Goal: Task Accomplishment & Management: Use online tool/utility

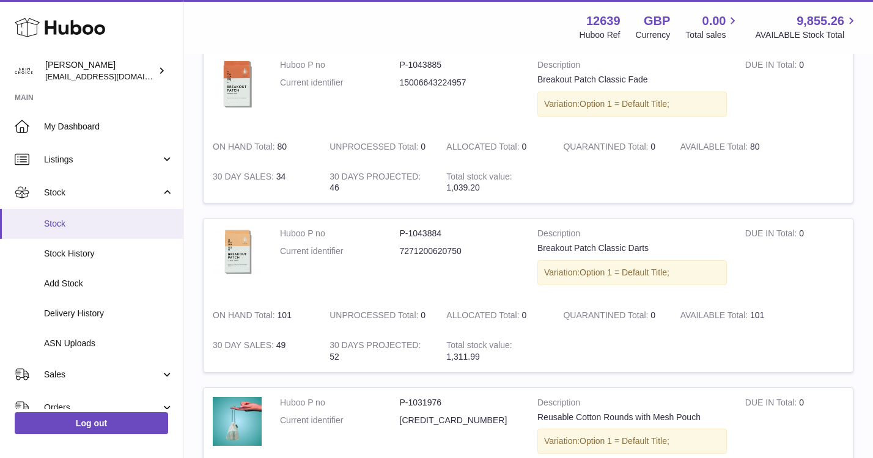
scroll to position [42, 0]
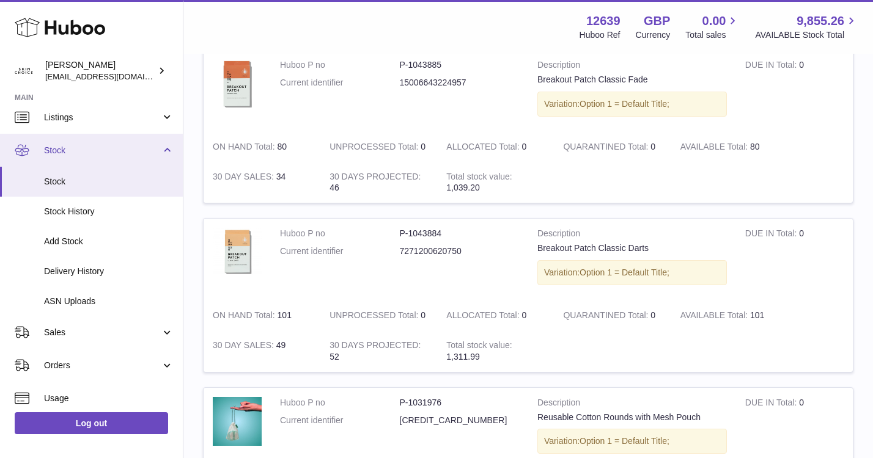
click at [122, 136] on link "Stock" at bounding box center [91, 150] width 183 height 33
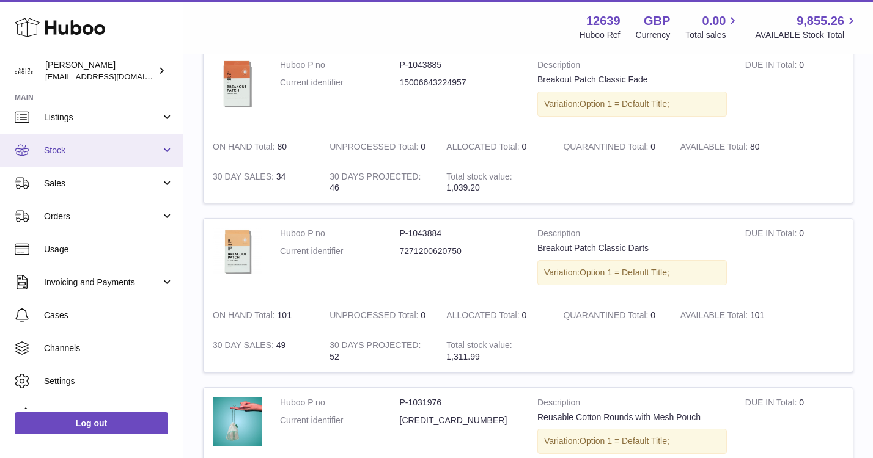
click at [119, 145] on span "Stock" at bounding box center [102, 151] width 117 height 12
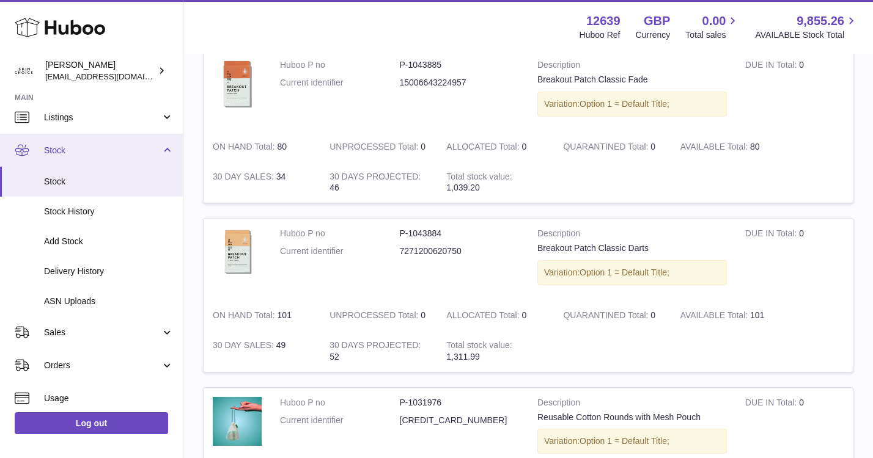
click at [120, 145] on span "Stock" at bounding box center [102, 151] width 117 height 12
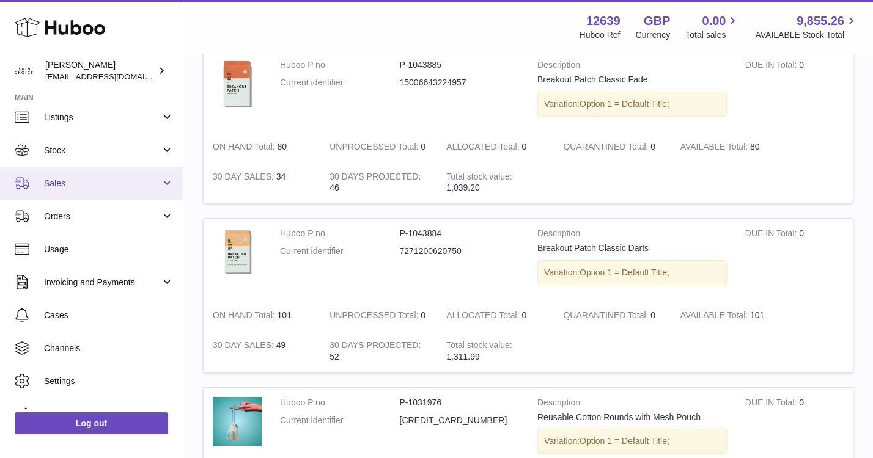
click at [121, 183] on span "Sales" at bounding box center [102, 184] width 117 height 12
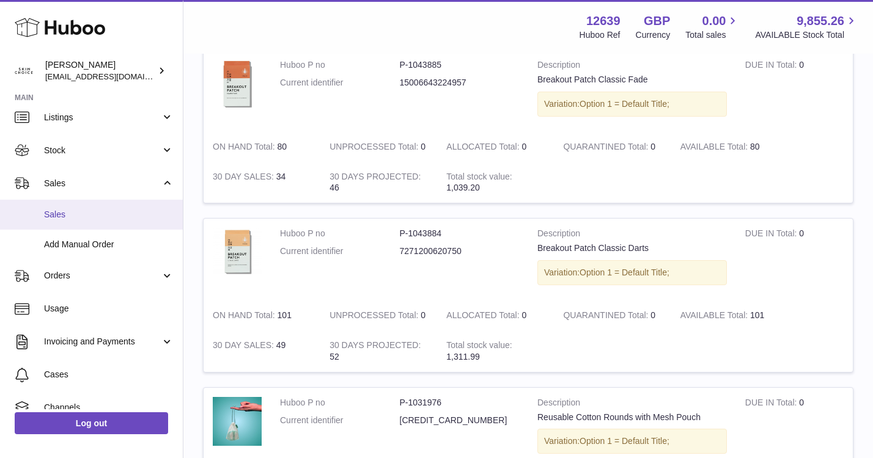
click at [117, 212] on span "Sales" at bounding box center [109, 215] width 130 height 12
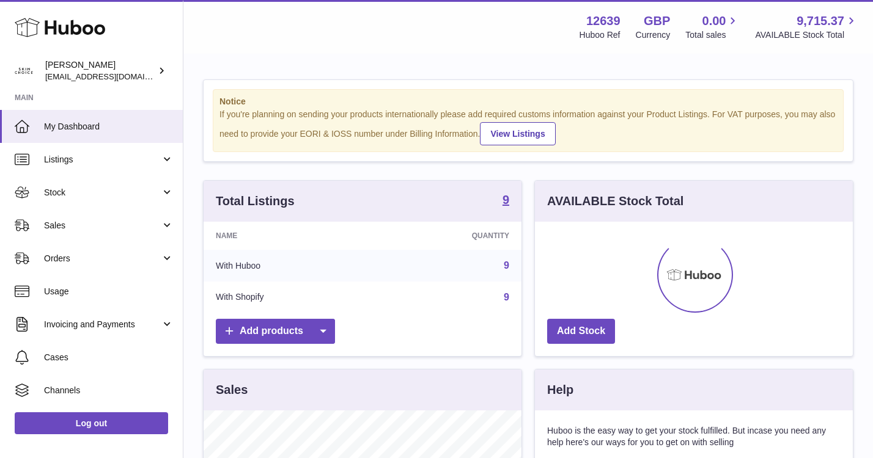
scroll to position [191, 318]
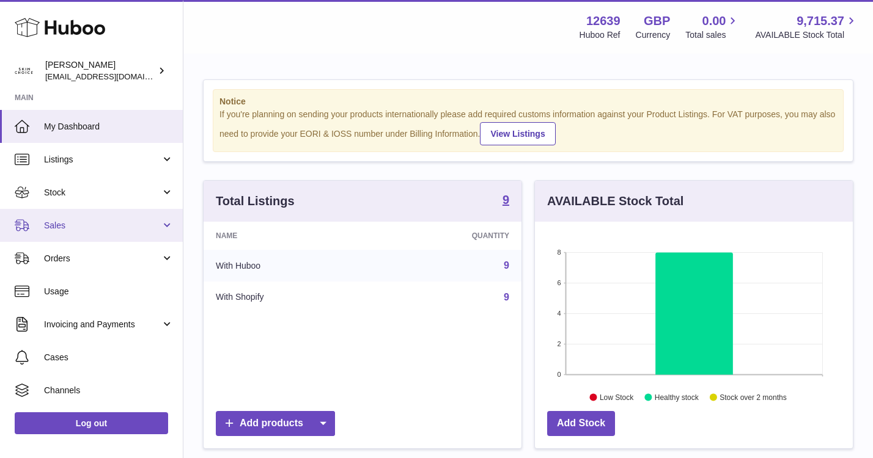
click at [98, 218] on link "Sales" at bounding box center [91, 225] width 183 height 33
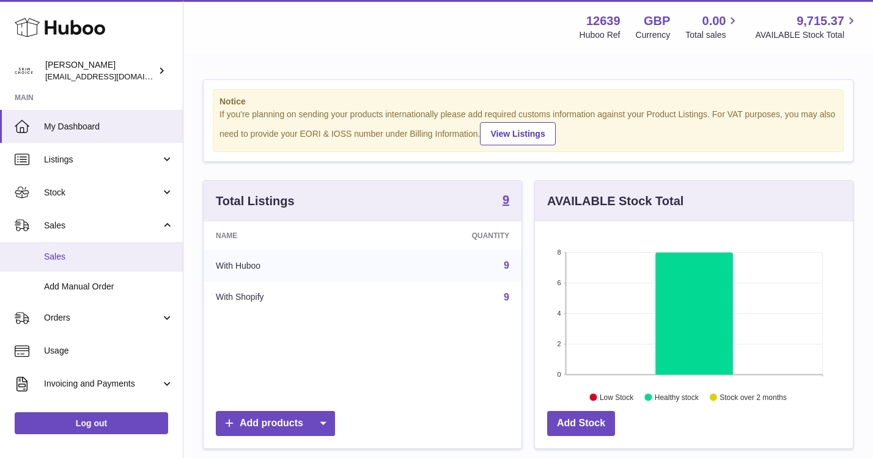
click at [98, 249] on link "Sales" at bounding box center [91, 257] width 183 height 30
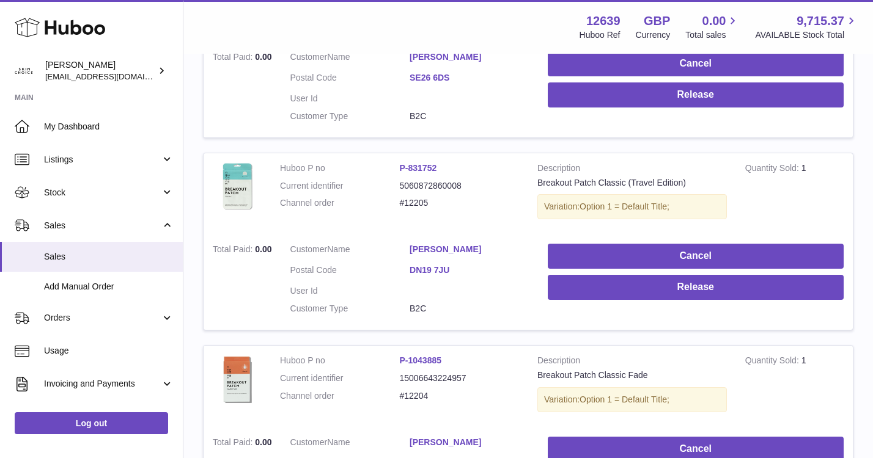
scroll to position [1884, 0]
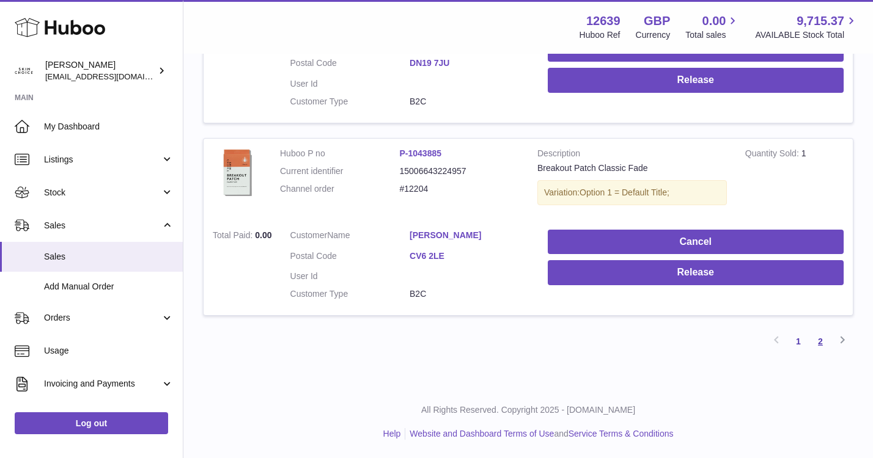
click at [829, 344] on link "2" at bounding box center [820, 342] width 22 height 22
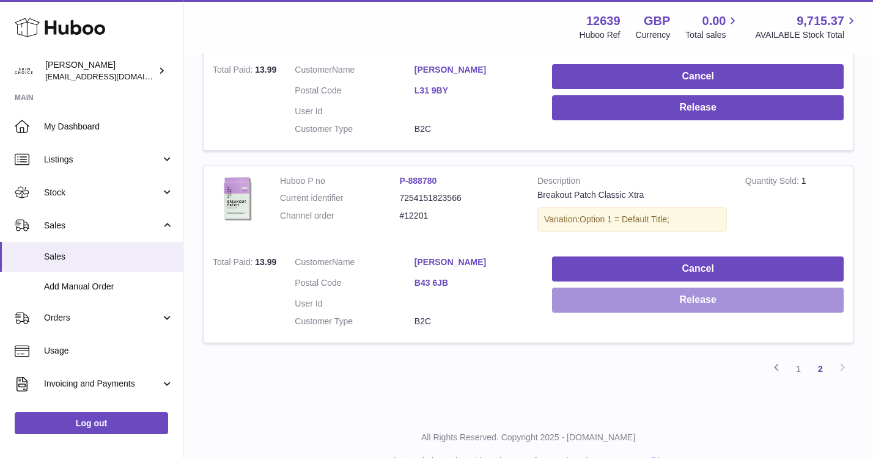
scroll to position [702, 0]
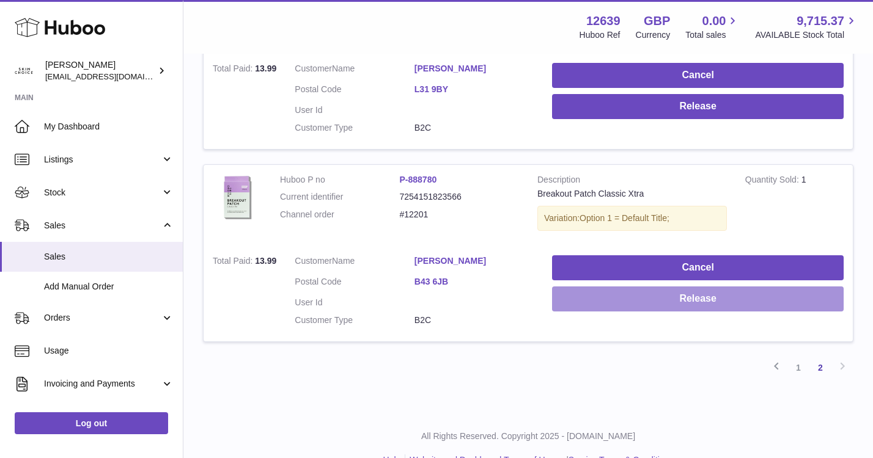
click at [747, 300] on button "Release" at bounding box center [698, 299] width 292 height 25
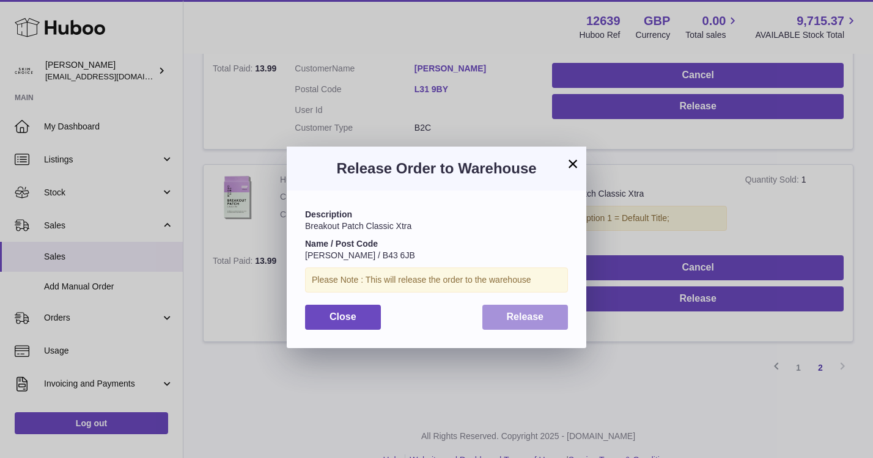
click at [558, 321] on button "Release" at bounding box center [525, 317] width 86 height 25
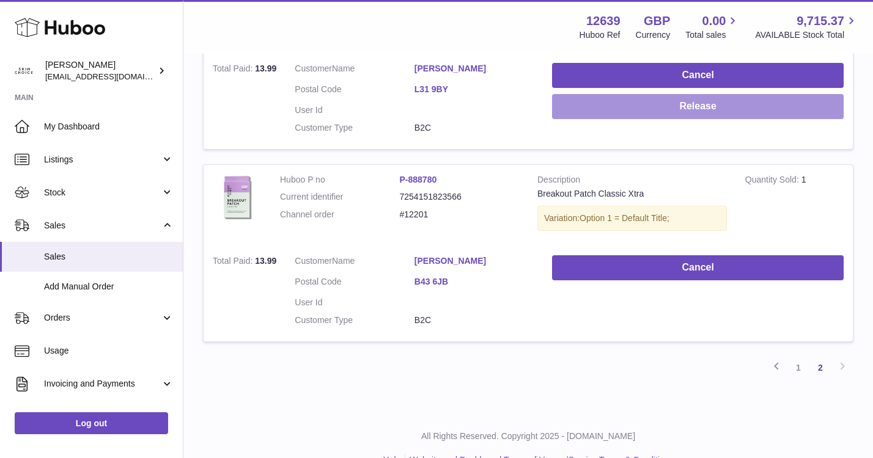
click at [655, 119] on button "Release" at bounding box center [698, 106] width 292 height 25
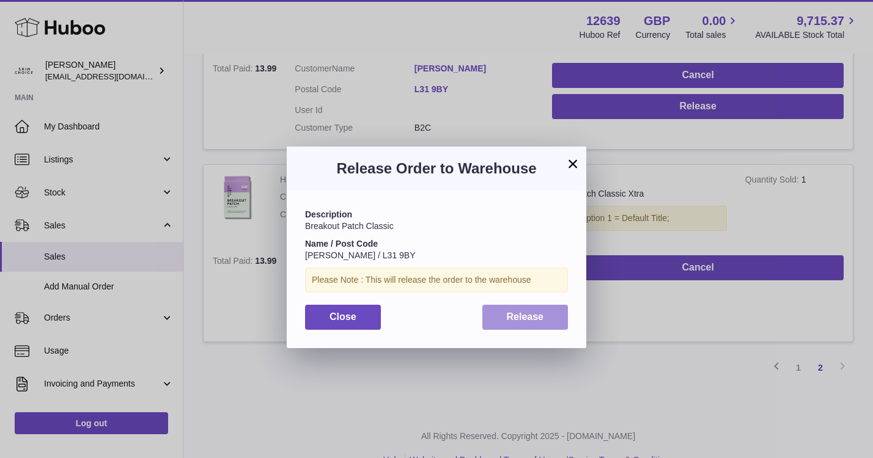
click at [554, 307] on button "Release" at bounding box center [525, 317] width 86 height 25
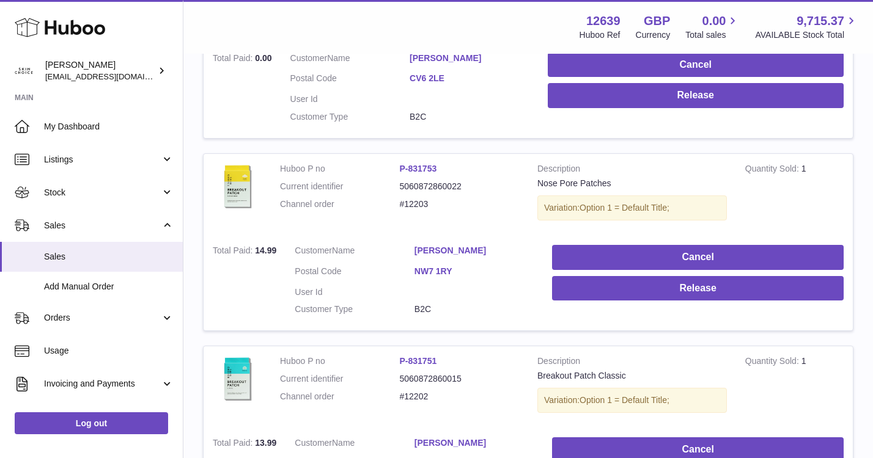
scroll to position [301, 0]
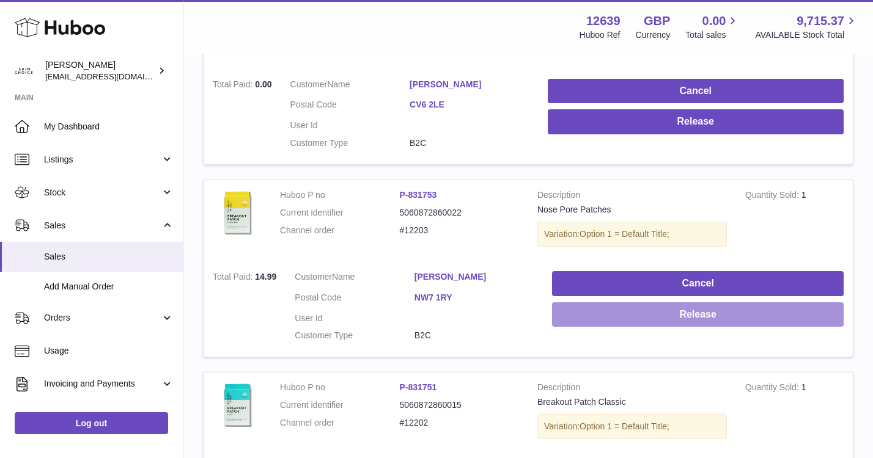
click at [592, 313] on button "Release" at bounding box center [698, 315] width 292 height 25
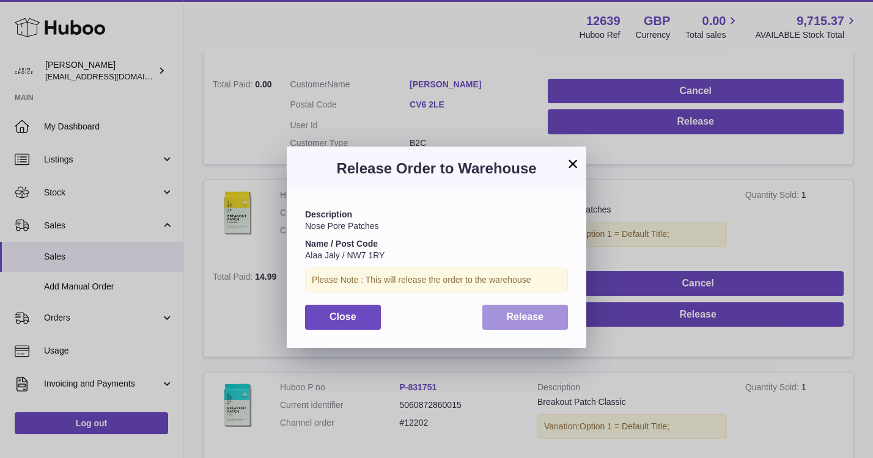
click at [551, 317] on button "Release" at bounding box center [525, 317] width 86 height 25
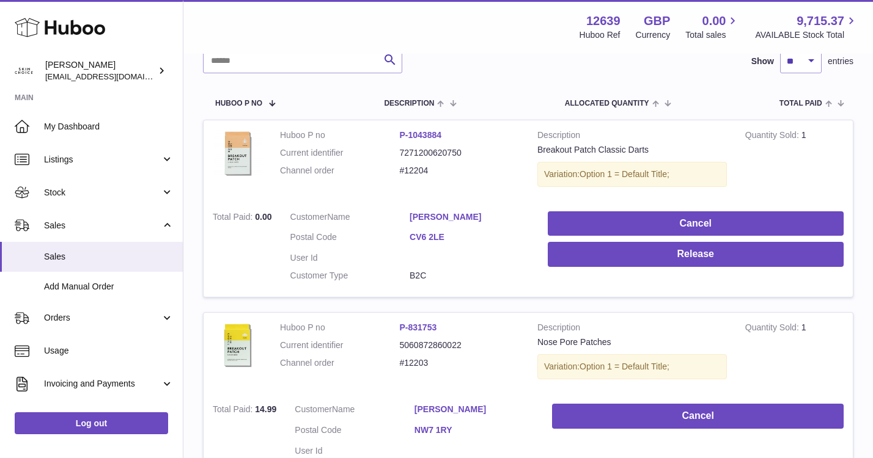
scroll to position [153, 0]
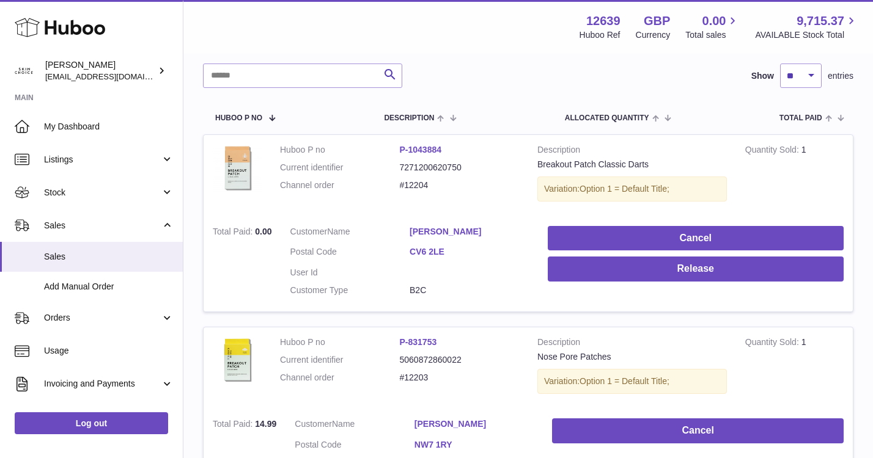
click at [444, 230] on link "Samantha Richardson" at bounding box center [470, 232] width 120 height 12
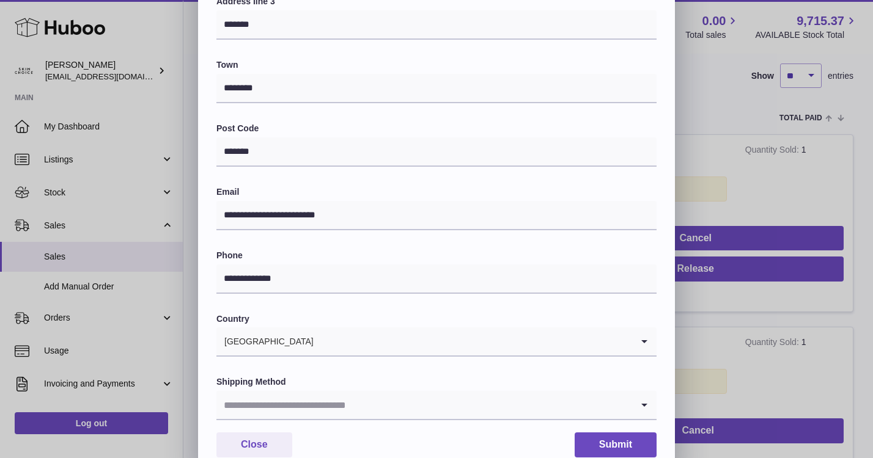
scroll to position [312, 0]
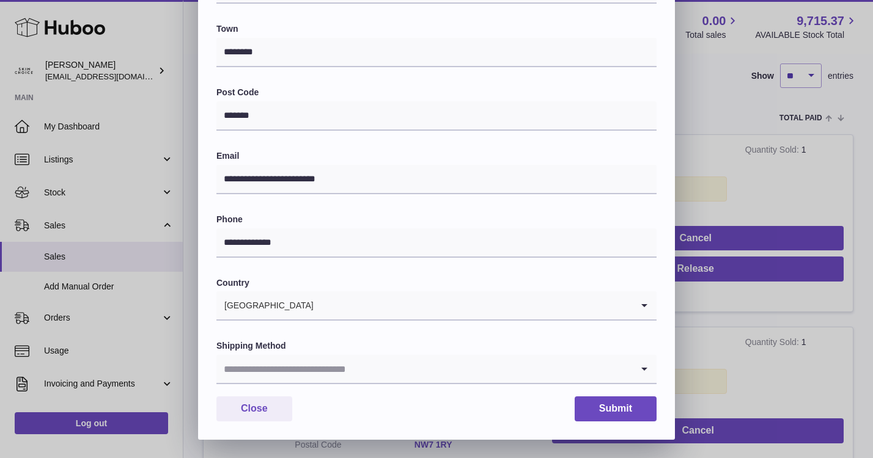
click at [423, 371] on input "Search for option" at bounding box center [424, 369] width 416 height 28
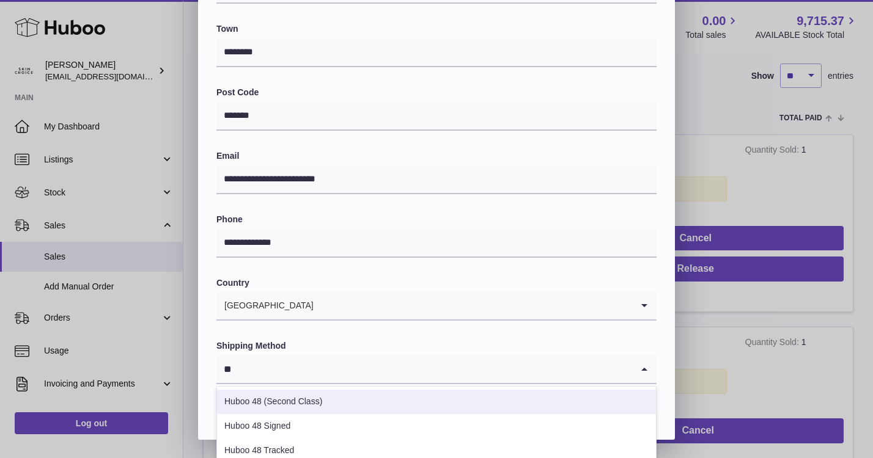
scroll to position [320, 0]
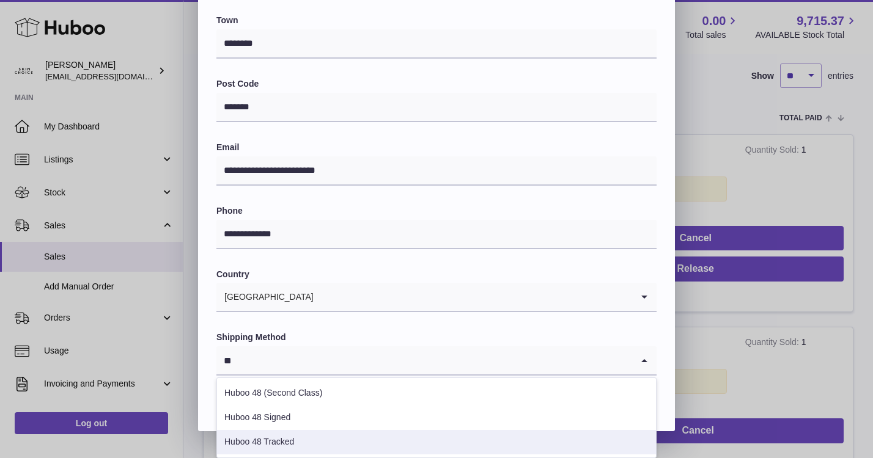
click at [408, 433] on li "Huboo 48 Tracked" at bounding box center [436, 442] width 439 height 24
type input "**"
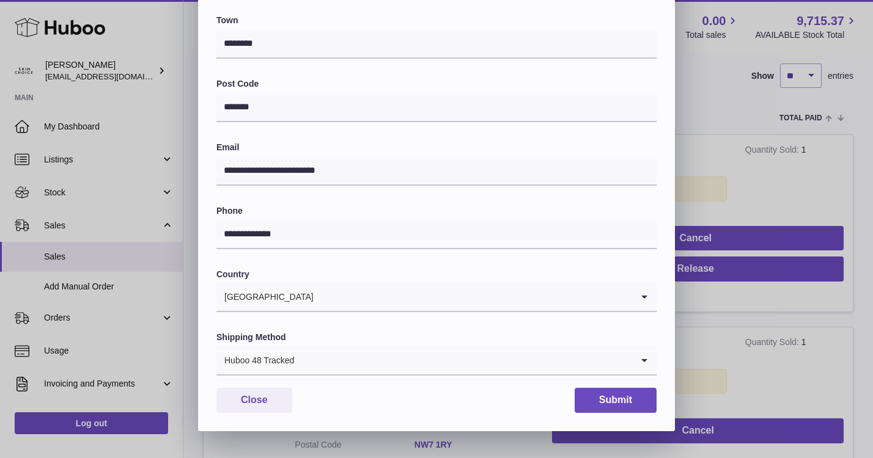
scroll to position [312, 0]
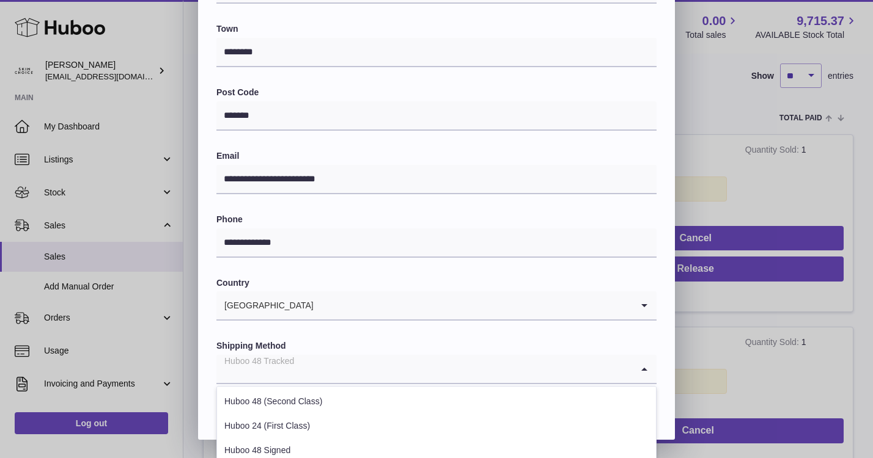
drag, startPoint x: 309, startPoint y: 372, endPoint x: 196, endPoint y: 370, distance: 113.1
click at [196, 370] on div "**********" at bounding box center [436, 74] width 873 height 734
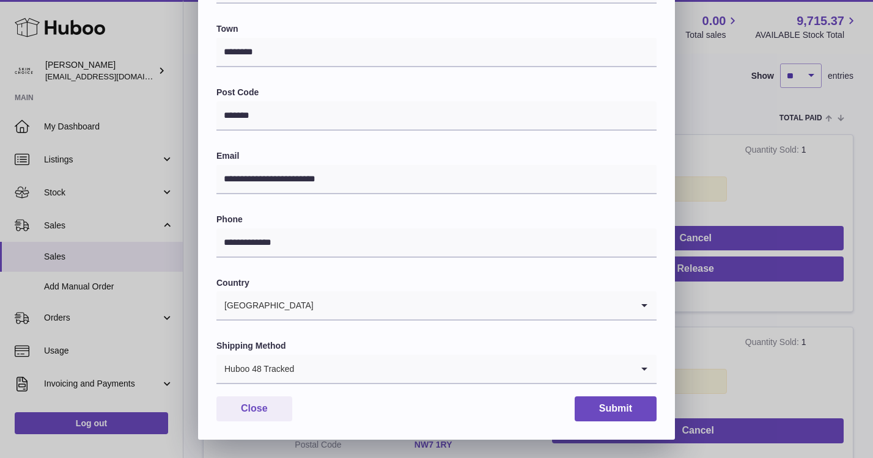
click at [496, 344] on label "Shipping Method" at bounding box center [436, 346] width 440 height 12
click at [615, 402] on button "Submit" at bounding box center [616, 409] width 82 height 25
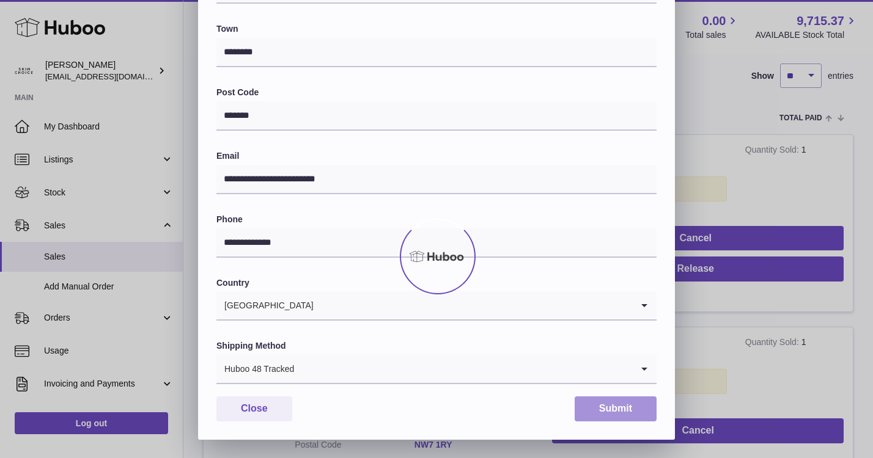
scroll to position [0, 0]
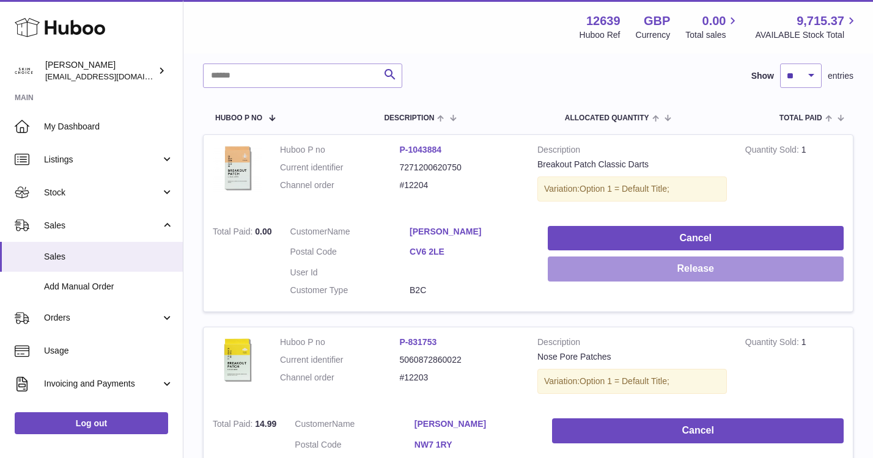
click at [678, 278] on button "Release" at bounding box center [696, 269] width 296 height 25
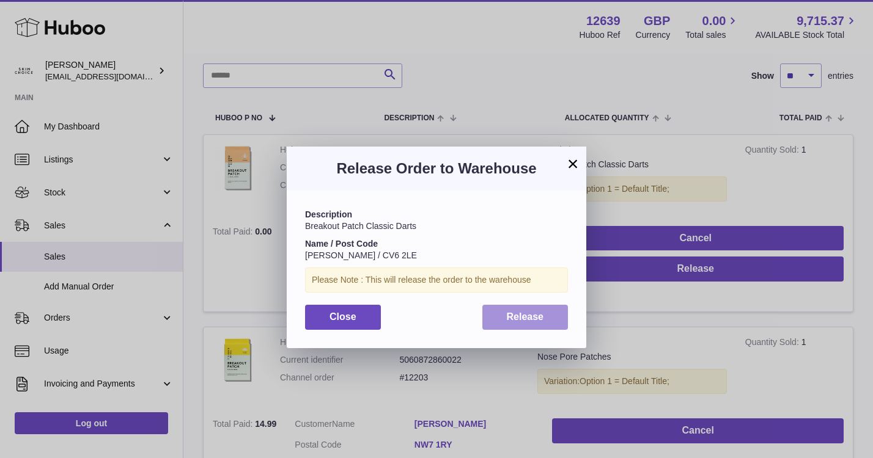
click at [551, 315] on button "Release" at bounding box center [525, 317] width 86 height 25
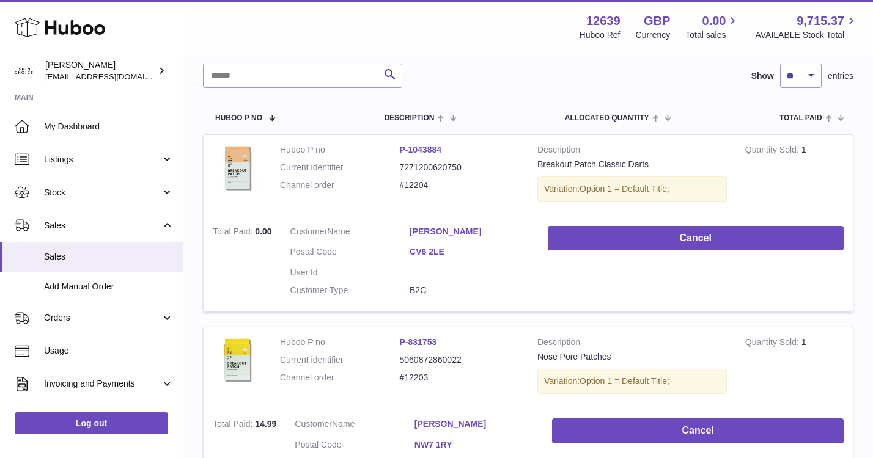
scroll to position [728, 0]
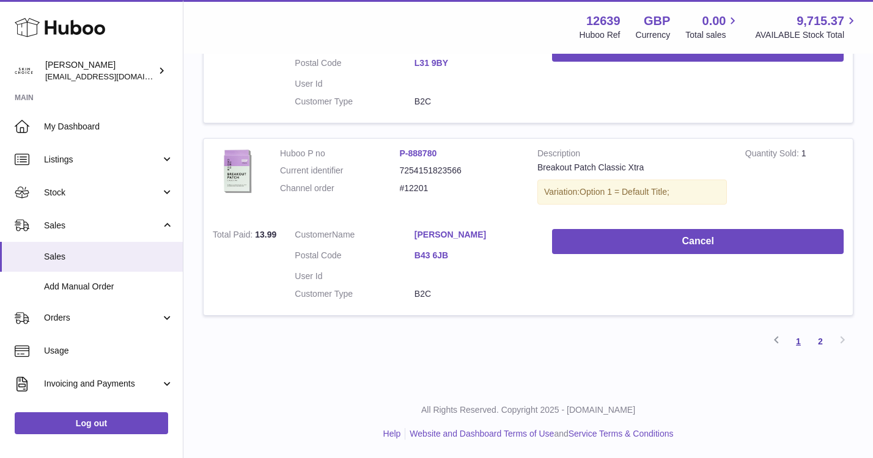
click at [795, 344] on link "1" at bounding box center [798, 342] width 22 height 22
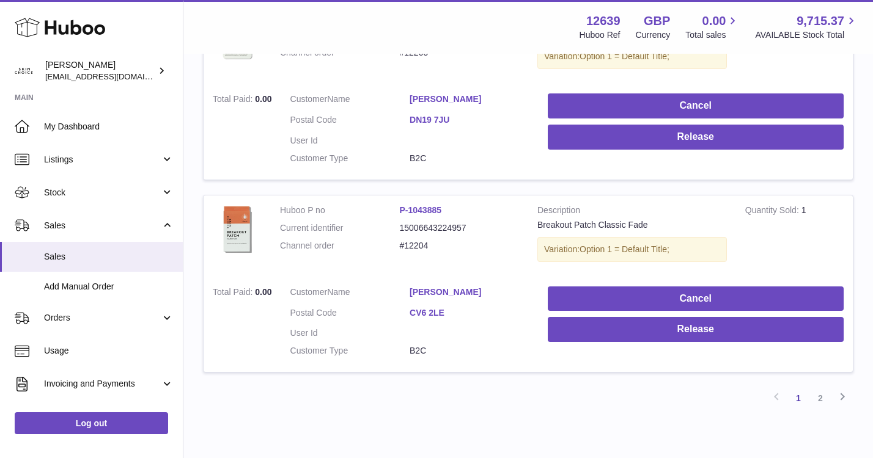
scroll to position [1884, 0]
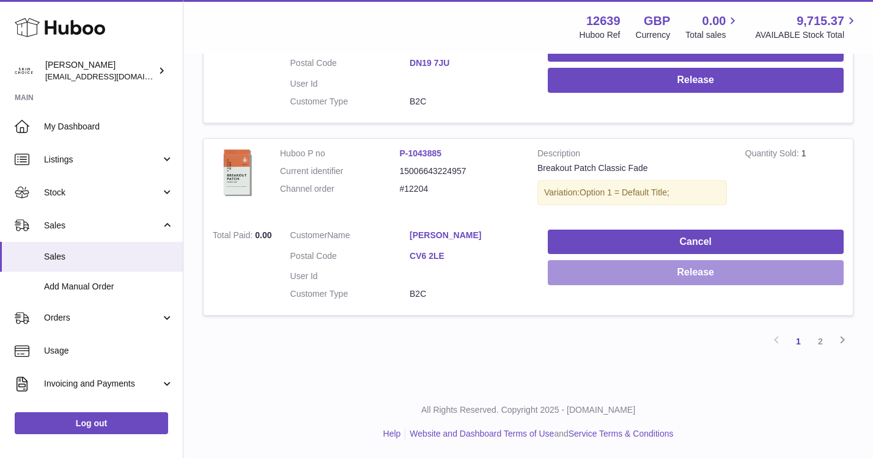
click at [766, 282] on button "Release" at bounding box center [696, 272] width 296 height 25
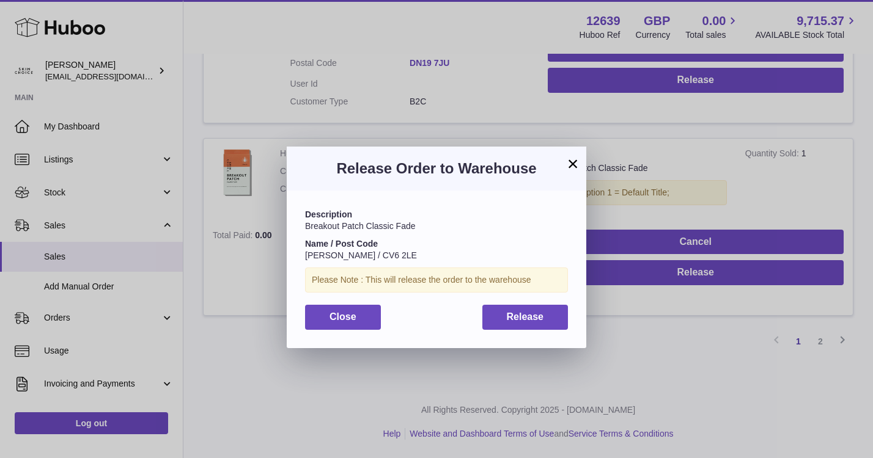
click at [572, 165] on button "×" at bounding box center [572, 163] width 15 height 15
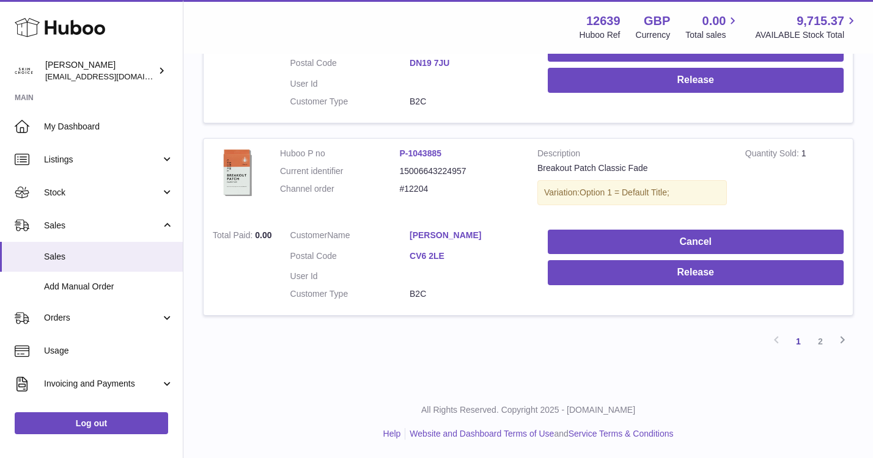
click at [444, 235] on link "Samantha Richardson" at bounding box center [470, 236] width 120 height 12
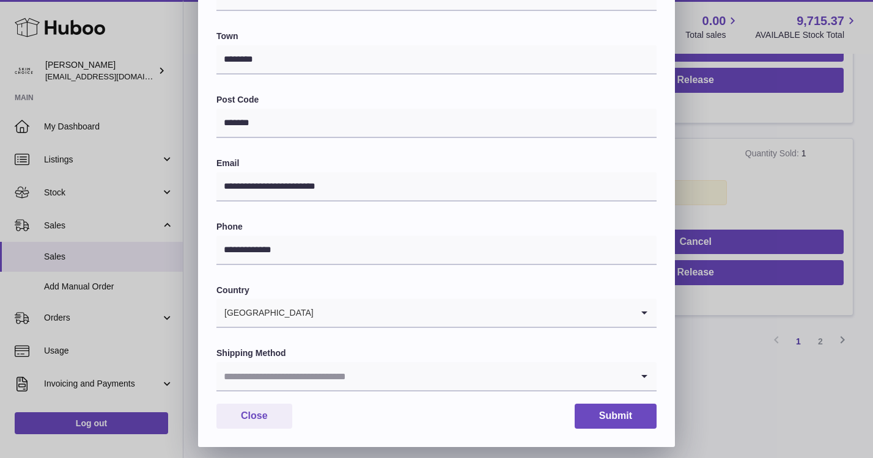
scroll to position [312, 0]
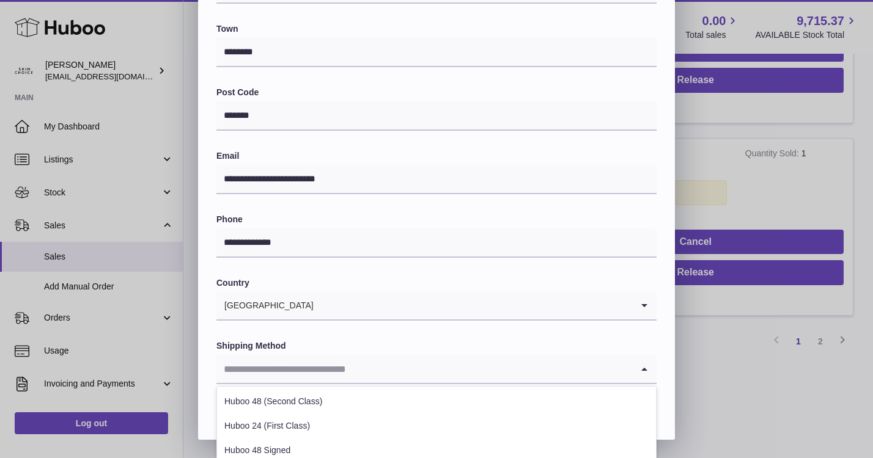
click at [385, 367] on input "Search for option" at bounding box center [424, 369] width 416 height 28
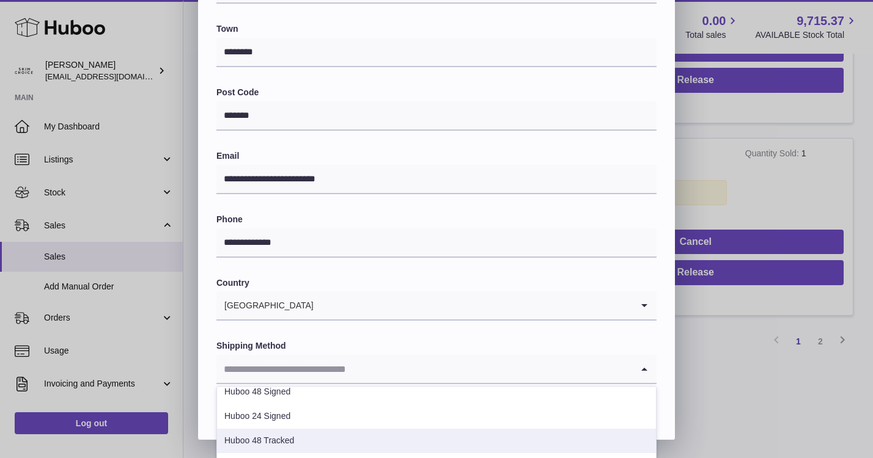
scroll to position [57, 0]
click at [366, 441] on li "Huboo 48 Tracked" at bounding box center [436, 443] width 439 height 24
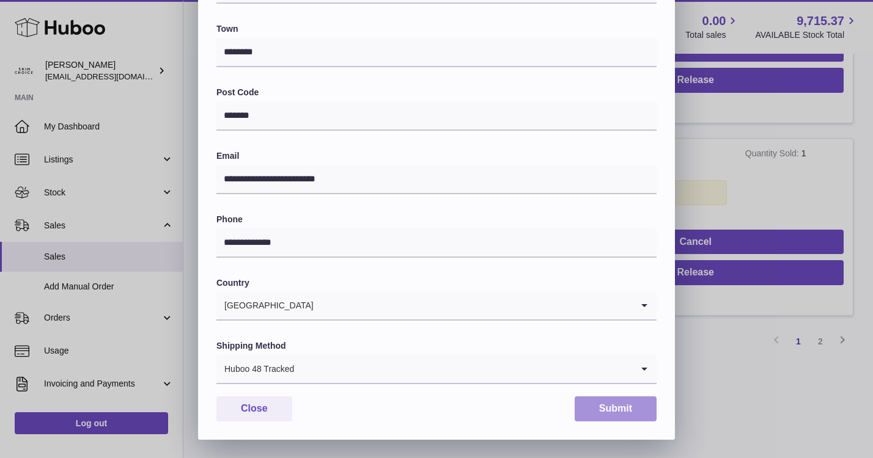
click at [600, 411] on button "Submit" at bounding box center [616, 409] width 82 height 25
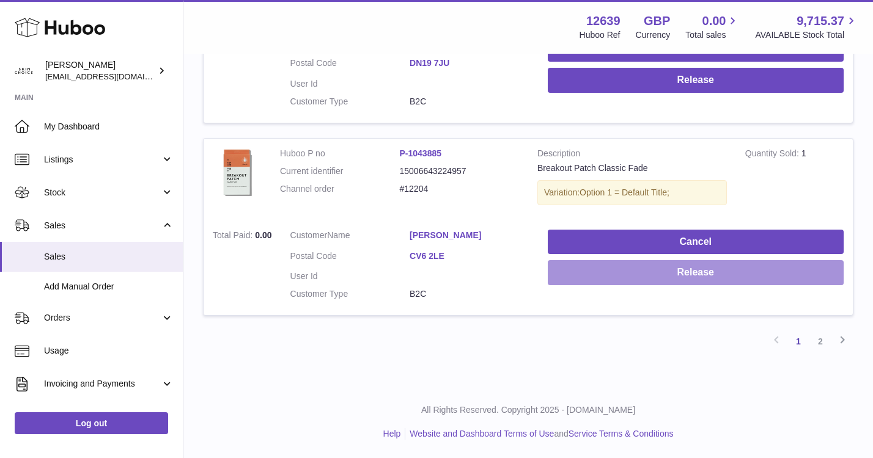
click at [661, 274] on button "Release" at bounding box center [696, 272] width 296 height 25
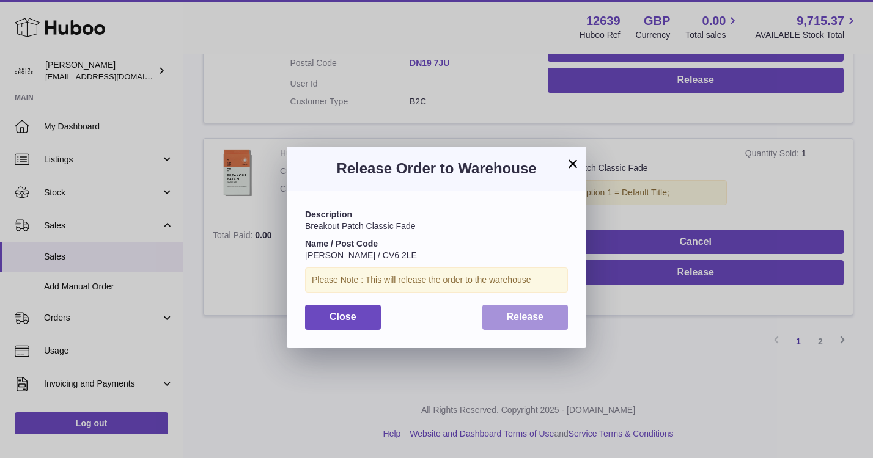
click at [539, 311] on button "Release" at bounding box center [525, 317] width 86 height 25
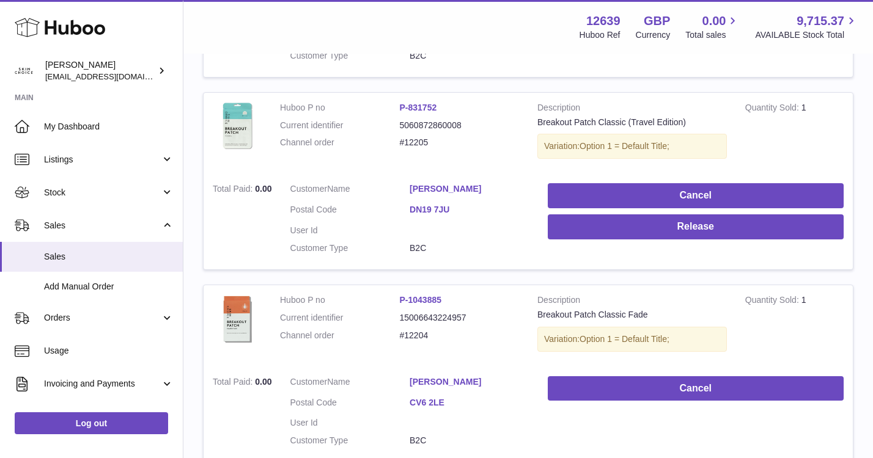
scroll to position [1720, 0]
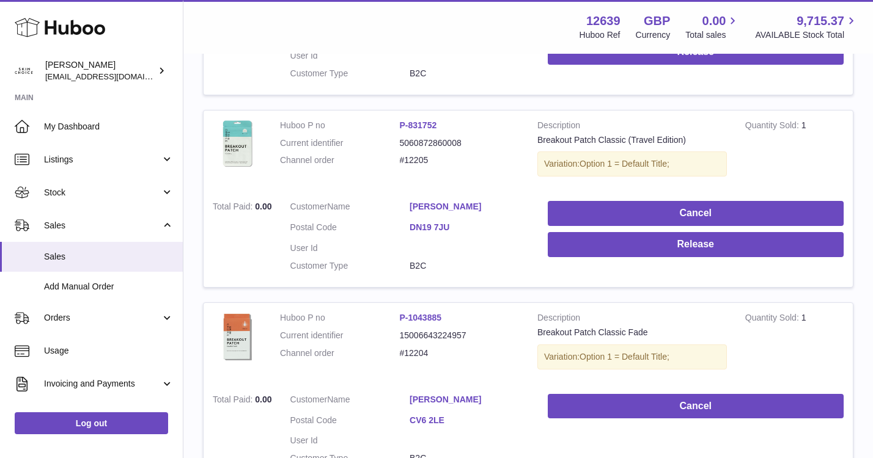
click at [453, 210] on link "Natalie Aldridge" at bounding box center [470, 207] width 120 height 12
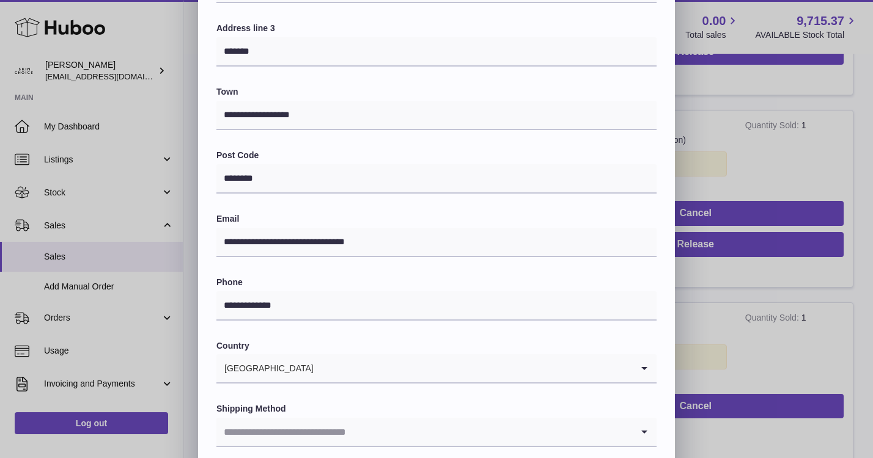
scroll to position [312, 0]
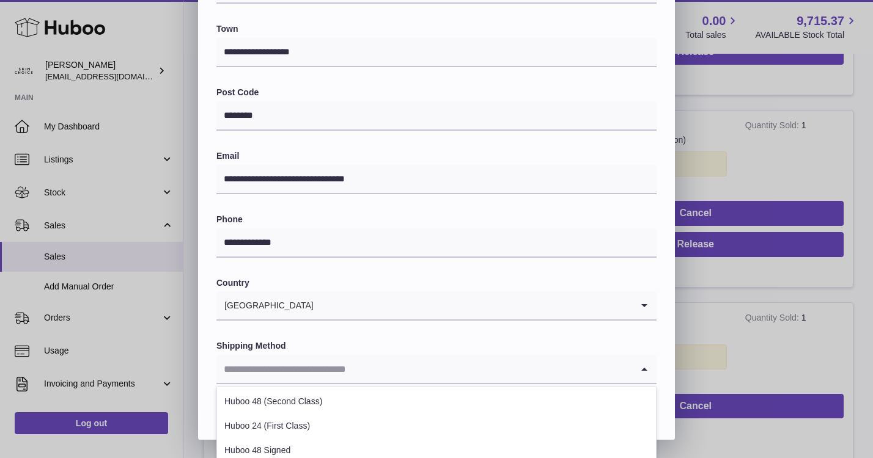
click at [396, 377] on input "Search for option" at bounding box center [424, 369] width 416 height 28
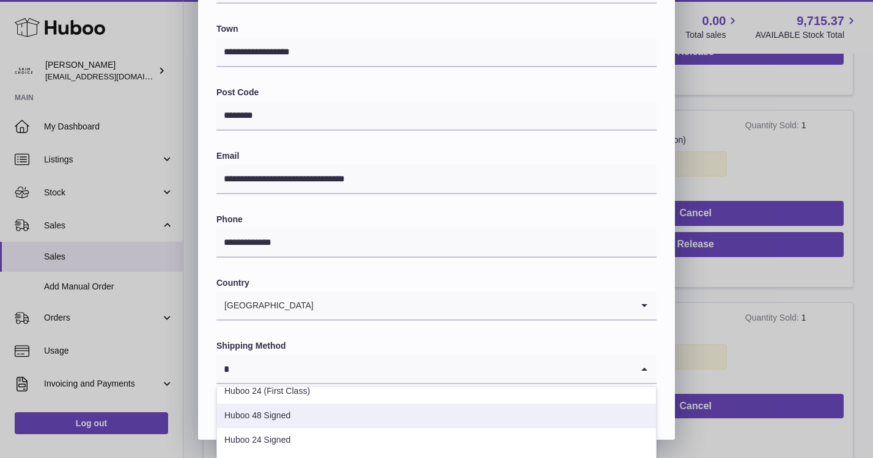
scroll to position [0, 0]
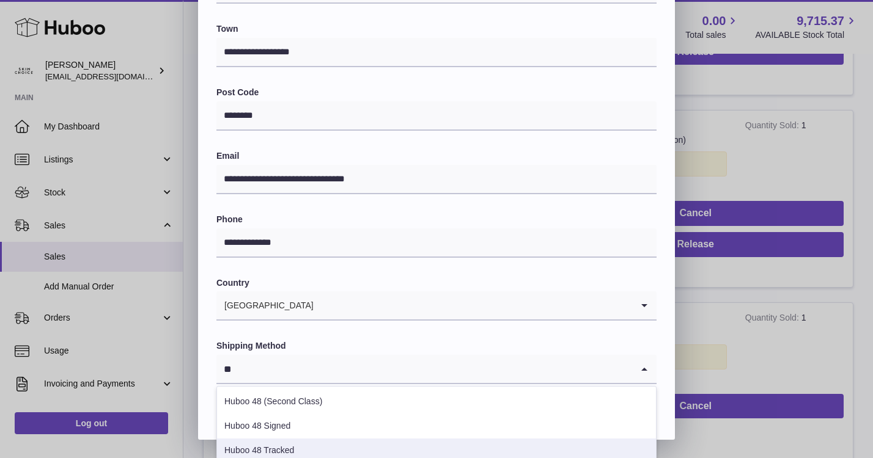
click at [358, 446] on li "Huboo 48 Tracked" at bounding box center [436, 451] width 439 height 24
type input "**"
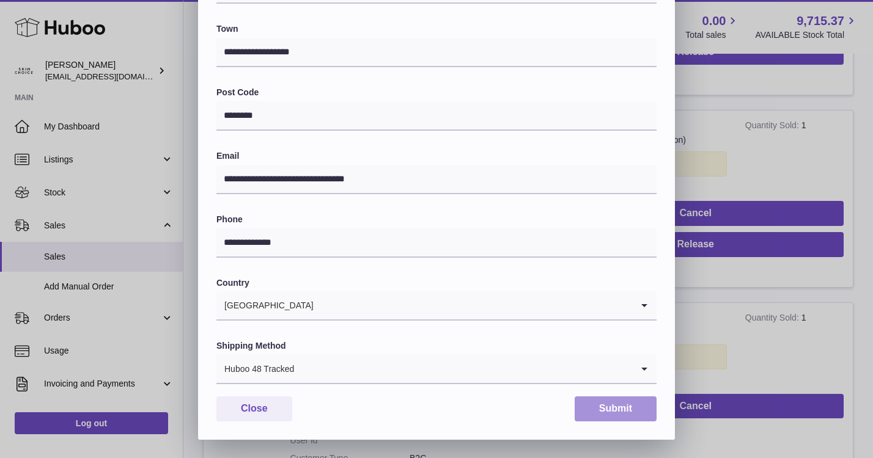
click at [591, 410] on button "Submit" at bounding box center [616, 409] width 82 height 25
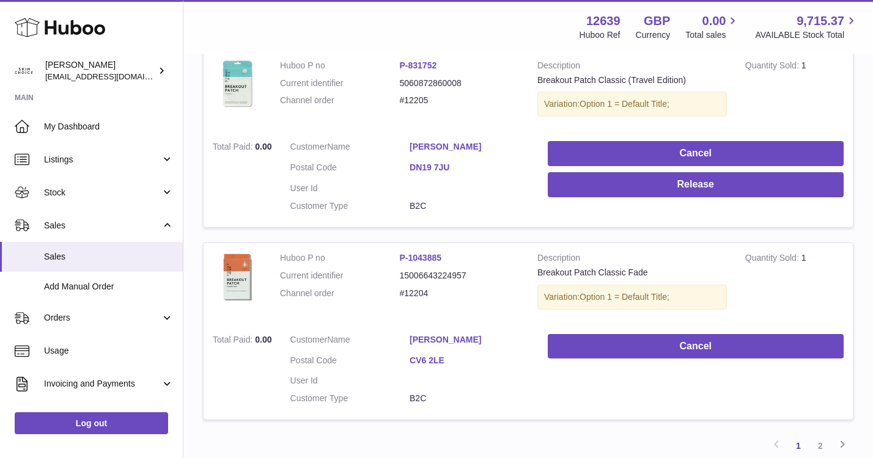
scroll to position [1751, 0]
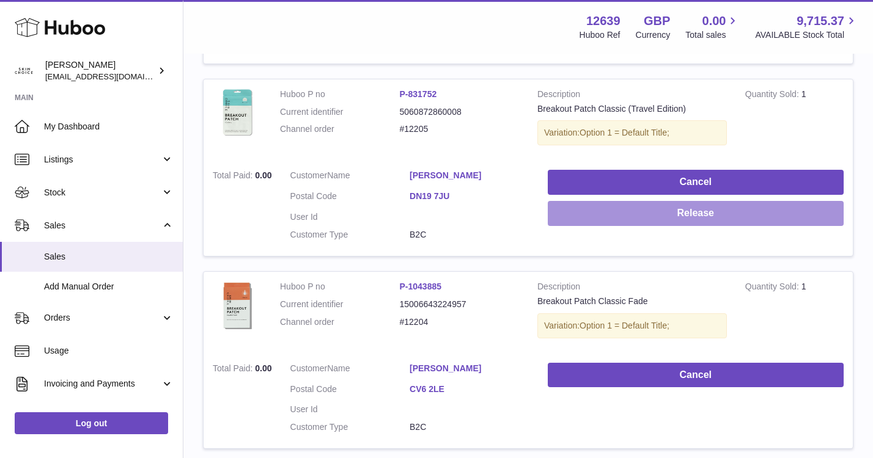
click at [691, 207] on button "Release" at bounding box center [696, 213] width 296 height 25
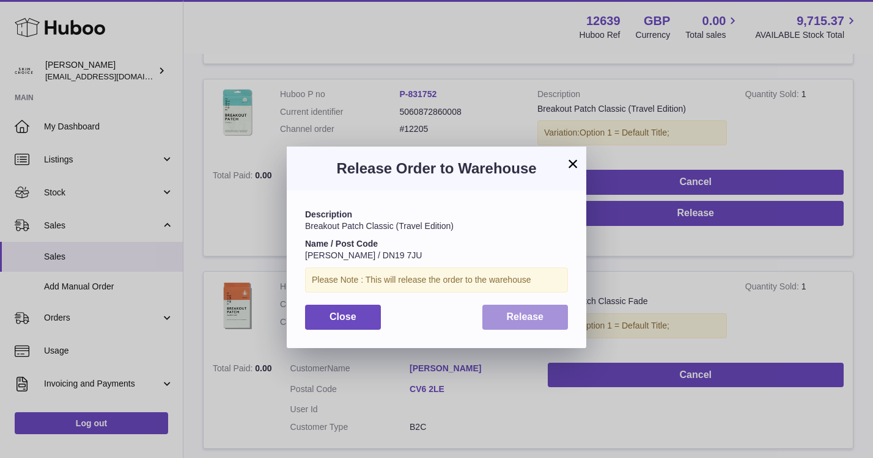
click at [547, 327] on button "Release" at bounding box center [525, 317] width 86 height 25
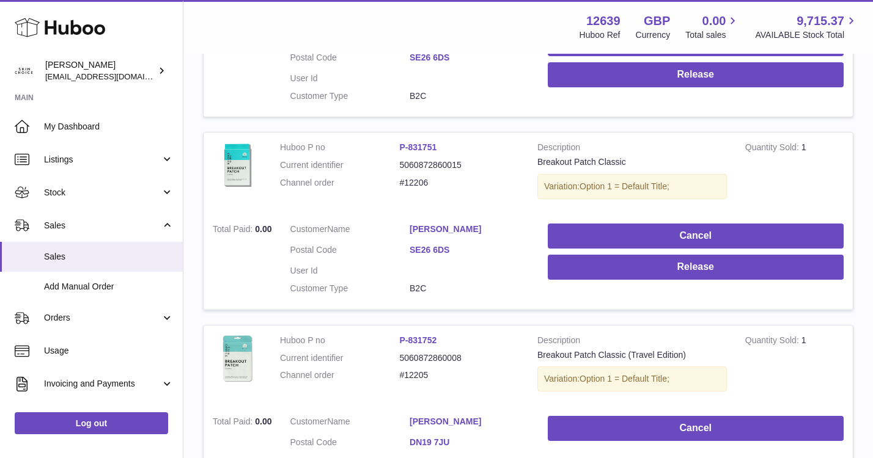
scroll to position [1456, 0]
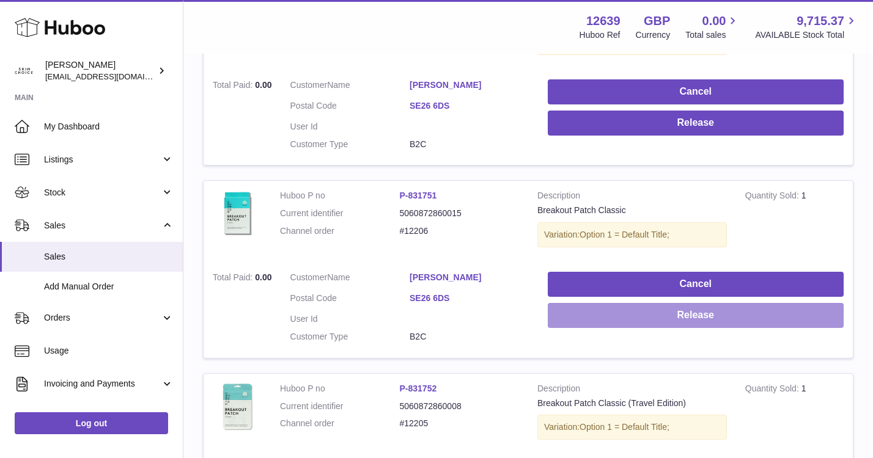
click at [647, 318] on button "Release" at bounding box center [696, 315] width 296 height 25
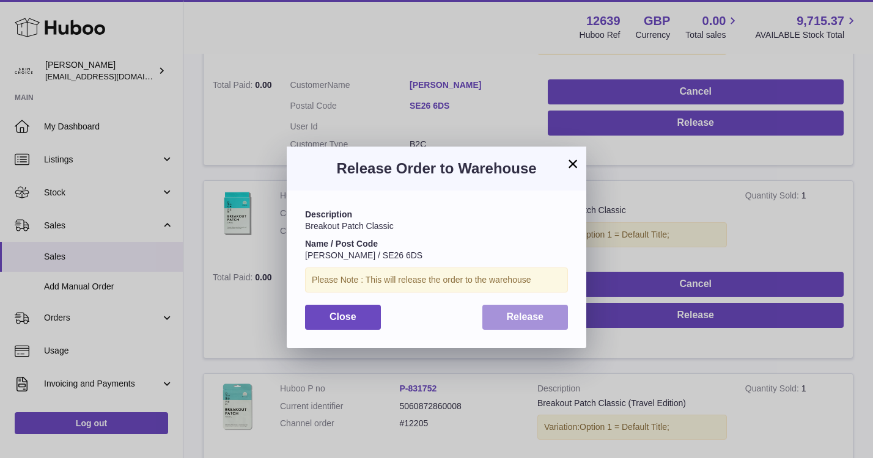
click at [554, 315] on button "Release" at bounding box center [525, 317] width 86 height 25
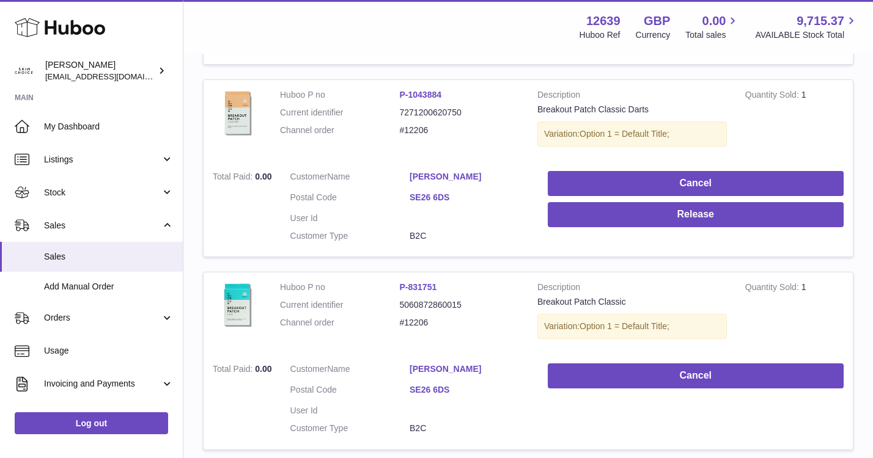
scroll to position [1352, 0]
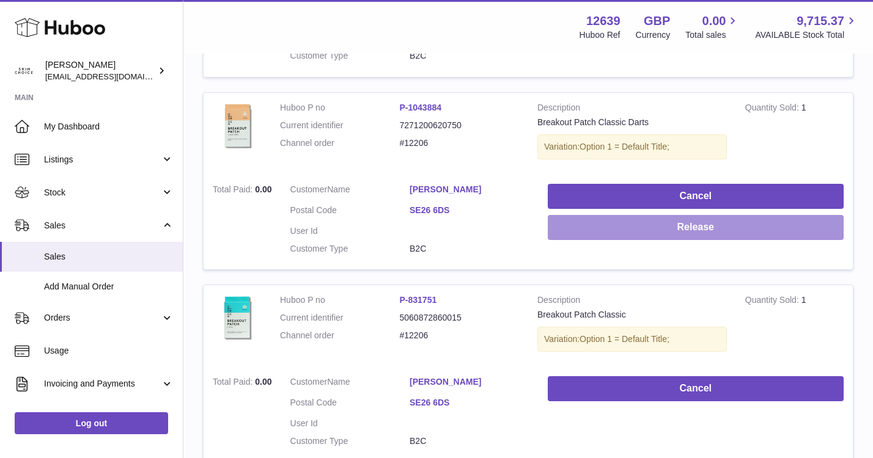
click at [608, 229] on button "Release" at bounding box center [696, 227] width 296 height 25
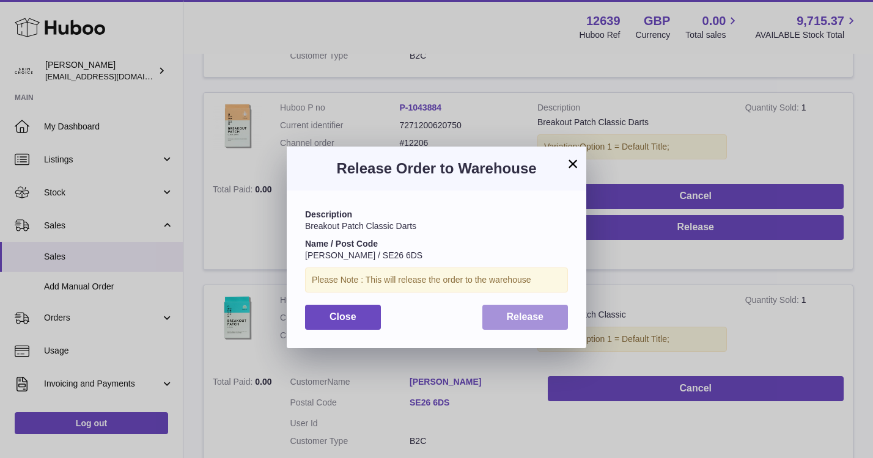
click at [530, 308] on button "Release" at bounding box center [525, 317] width 86 height 25
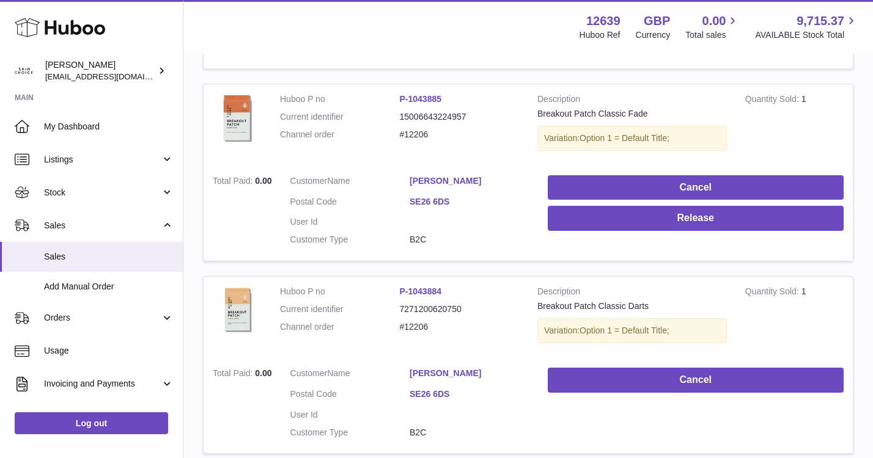
scroll to position [1140, 0]
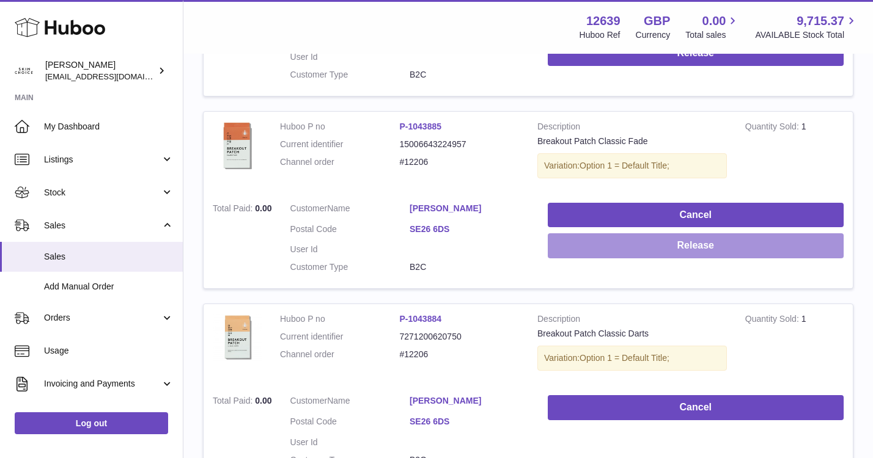
click at [594, 234] on button "Release" at bounding box center [696, 246] width 296 height 25
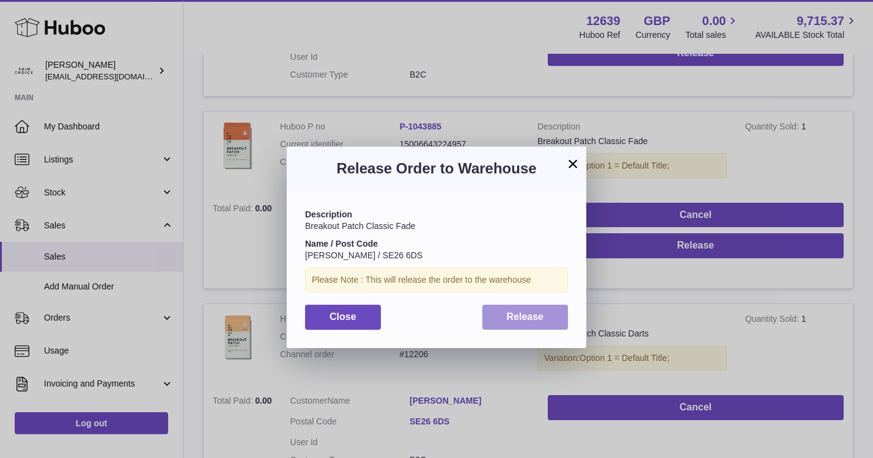
click at [547, 311] on button "Release" at bounding box center [525, 317] width 86 height 25
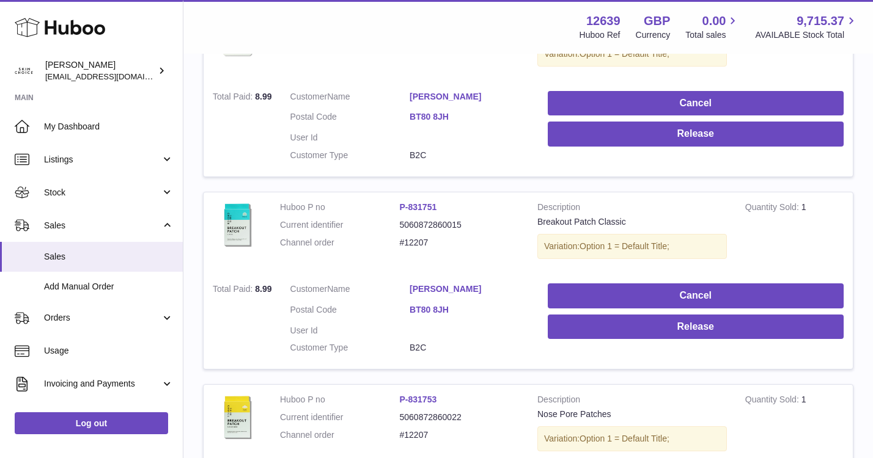
scroll to position [0, 0]
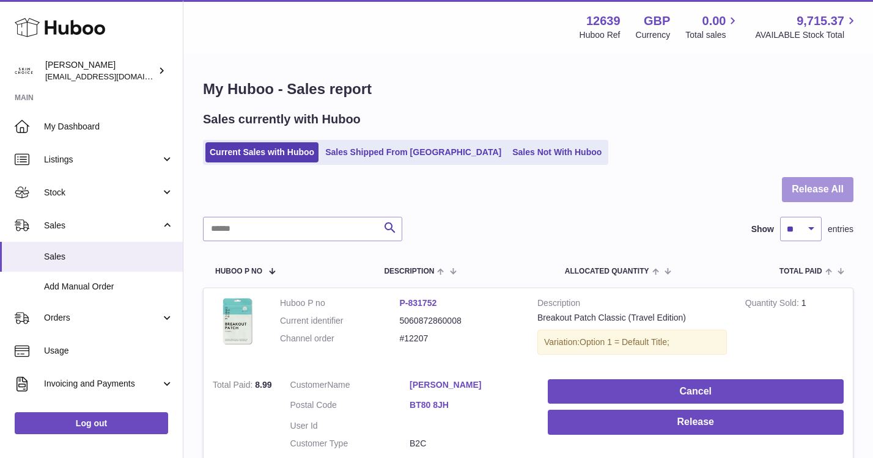
click at [833, 188] on button "Release All" at bounding box center [818, 189] width 72 height 25
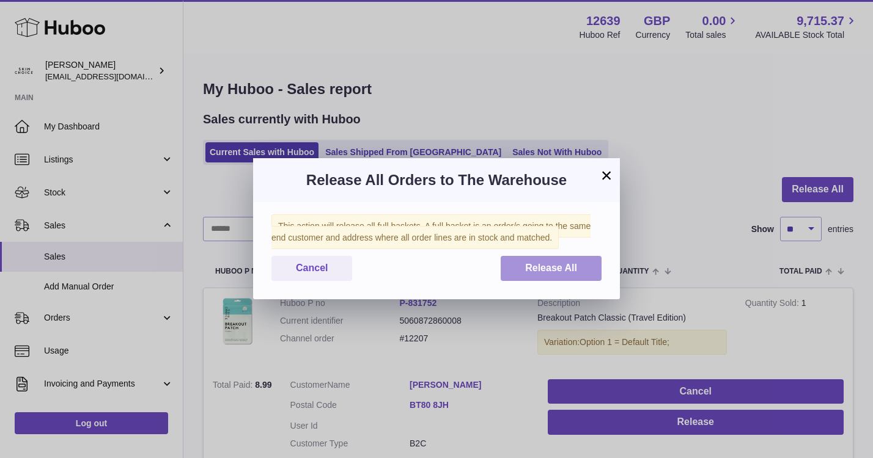
click at [589, 263] on button "Release All" at bounding box center [551, 268] width 101 height 25
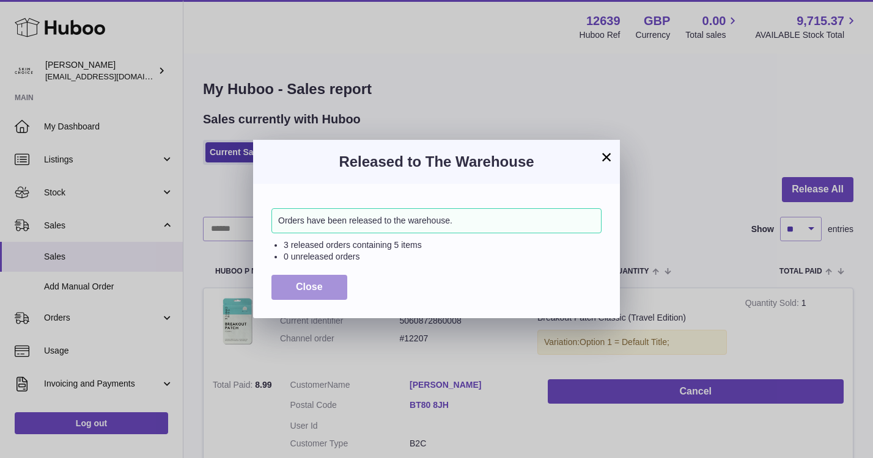
click at [313, 288] on span "Close" at bounding box center [309, 287] width 27 height 10
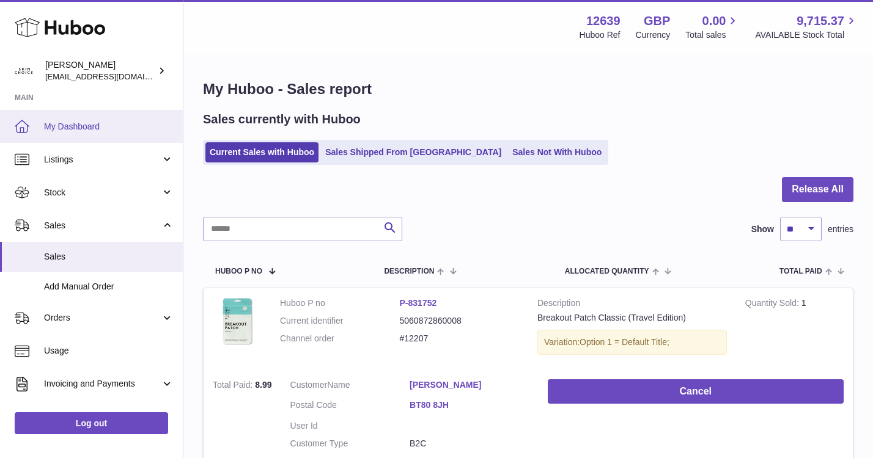
click at [149, 128] on span "My Dashboard" at bounding box center [109, 127] width 130 height 12
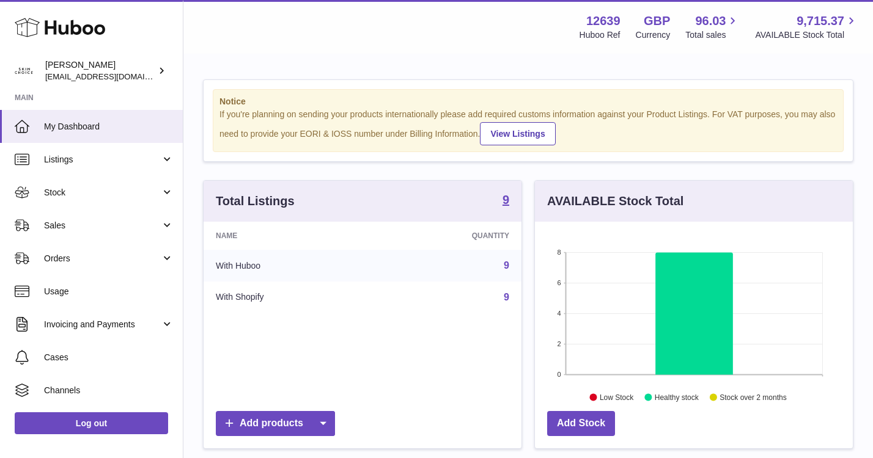
scroll to position [191, 318]
